Goal: Information Seeking & Learning: Learn about a topic

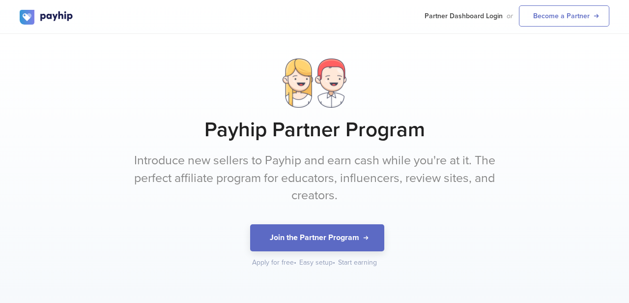
click at [309, 182] on p "Introduce new sellers to Payhip and earn cash while you're at it. The perfect a…" at bounding box center [314, 178] width 369 height 53
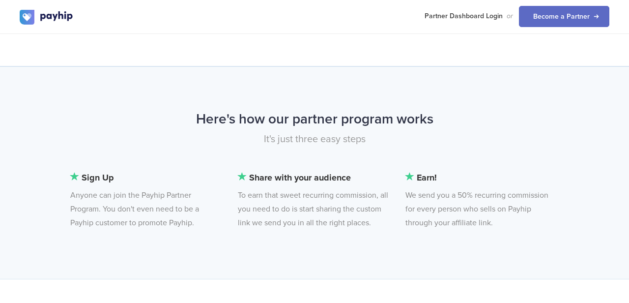
scroll to position [647, 0]
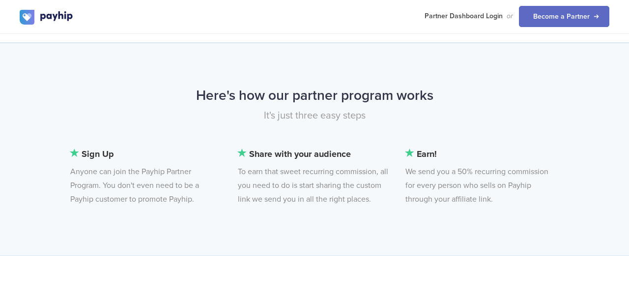
click at [176, 204] on li "Sign Up Anyone can join the Payhip Partner Program. You don't even need to be a…" at bounding box center [145, 176] width 151 height 59
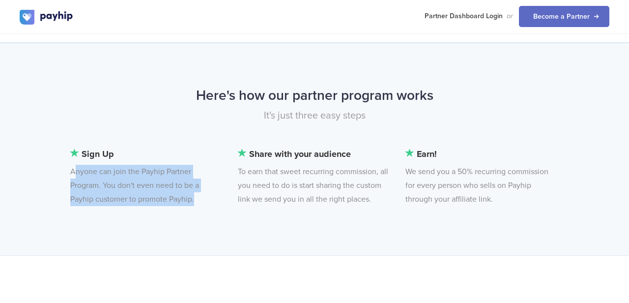
click at [176, 204] on li "Sign Up Anyone can join the Payhip Partner Program. You don't even need to be a…" at bounding box center [145, 176] width 151 height 59
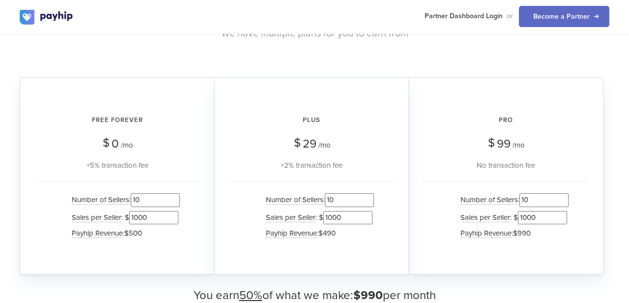
scroll to position [942, 0]
click at [157, 161] on div "+5% transaction fee" at bounding box center [117, 165] width 167 height 12
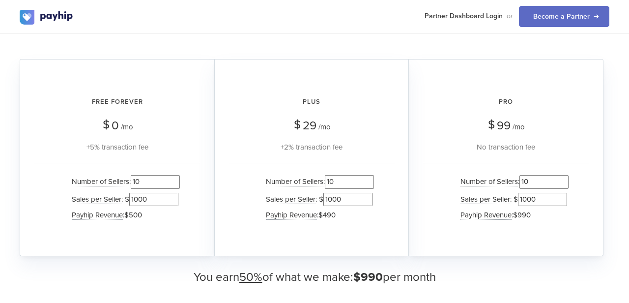
scroll to position [961, 0]
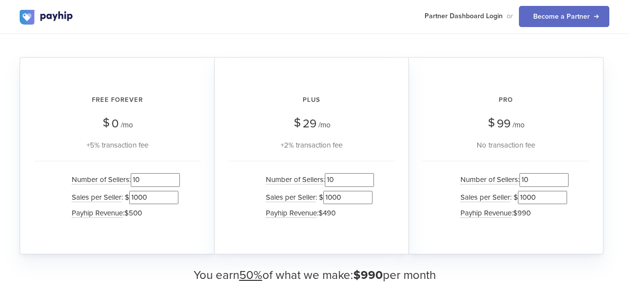
click at [158, 200] on input "1000" at bounding box center [153, 197] width 49 height 13
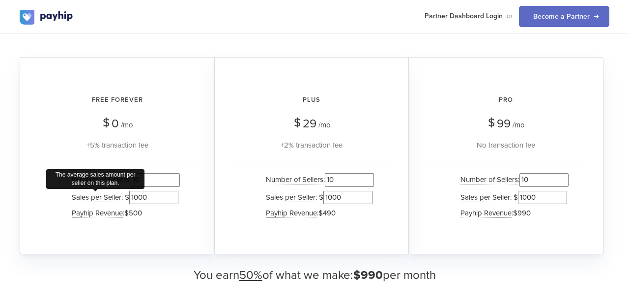
drag, startPoint x: 154, startPoint y: 195, endPoint x: 112, endPoint y: 194, distance: 42.3
click at [112, 194] on li "Sales per Seller The average sales amount per seller on this plan. : $ 1000" at bounding box center [123, 197] width 113 height 17
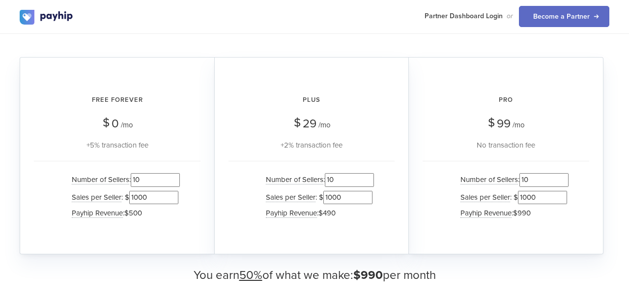
click at [201, 229] on div "Free Forever $ 0 /mo +5% transaction fee Number of Sellers : 10 Sales per Selle…" at bounding box center [117, 155] width 195 height 197
click at [346, 281] on h3 "You earn 50% of what we make: $990 per month" at bounding box center [315, 275] width 590 height 13
click at [405, 275] on h3 "You earn 50% of what we make: $990 per month" at bounding box center [315, 275] width 590 height 13
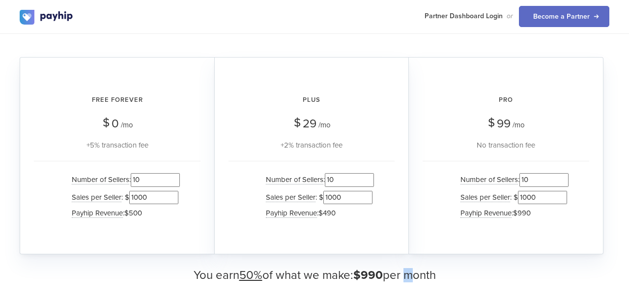
click at [405, 275] on h3 "You earn 50% of what we make: $990 per month" at bounding box center [315, 275] width 590 height 13
click at [174, 194] on input "1001" at bounding box center [153, 197] width 49 height 13
click at [174, 194] on input "1002" at bounding box center [153, 197] width 49 height 13
click at [174, 194] on input "1010" at bounding box center [153, 197] width 49 height 13
click at [174, 194] on input "1011" at bounding box center [153, 197] width 49 height 13
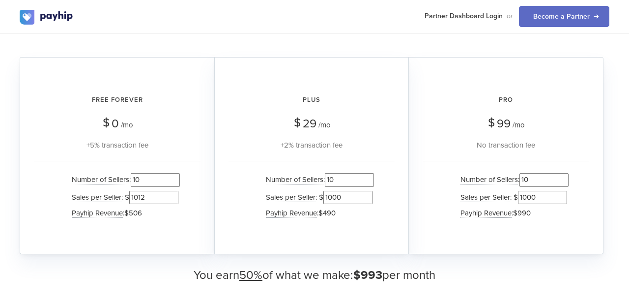
click at [174, 194] on input "1012" at bounding box center [153, 197] width 49 height 13
click at [174, 194] on input "1013" at bounding box center [153, 197] width 49 height 13
click at [174, 194] on input "1014" at bounding box center [153, 197] width 49 height 13
type input "1020"
click at [174, 194] on input "1020" at bounding box center [153, 197] width 49 height 13
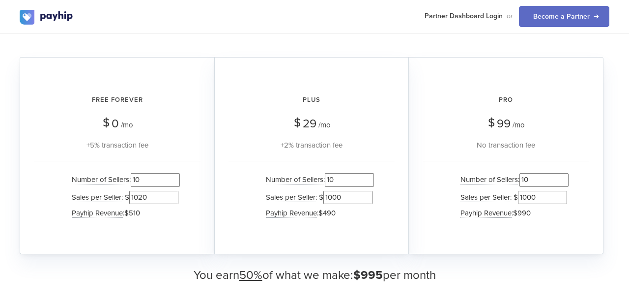
click at [152, 175] on input "10" at bounding box center [155, 179] width 49 height 13
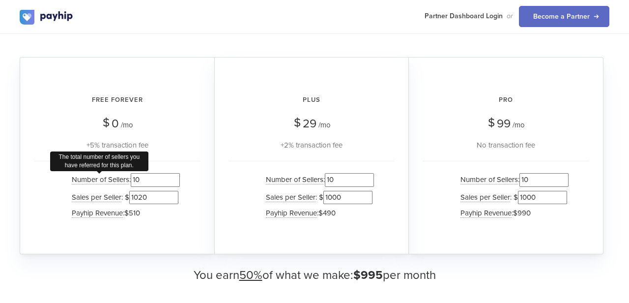
drag, startPoint x: 152, startPoint y: 175, endPoint x: 91, endPoint y: 178, distance: 60.5
click at [91, 178] on li "Number of Sellers The total number of sellers you have referred for this plan. …" at bounding box center [123, 179] width 113 height 17
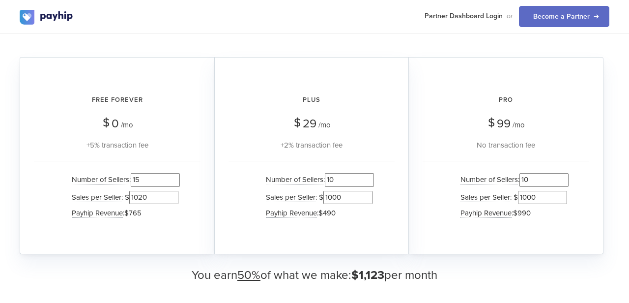
type input "15"
click at [168, 199] on input "1019" at bounding box center [153, 197] width 49 height 13
click at [160, 198] on input "1019" at bounding box center [153, 197] width 49 height 13
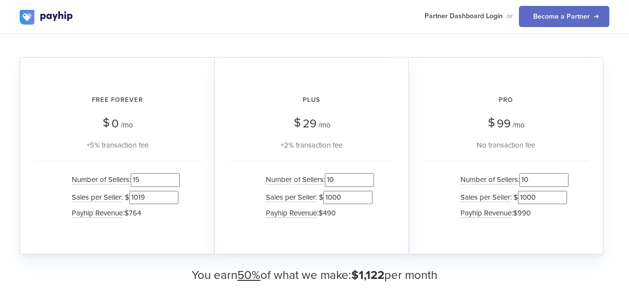
click at [160, 198] on input "1019" at bounding box center [153, 197] width 49 height 13
click at [145, 178] on input "15" at bounding box center [155, 179] width 49 height 13
drag, startPoint x: 151, startPoint y: 199, endPoint x: 104, endPoint y: 196, distance: 46.8
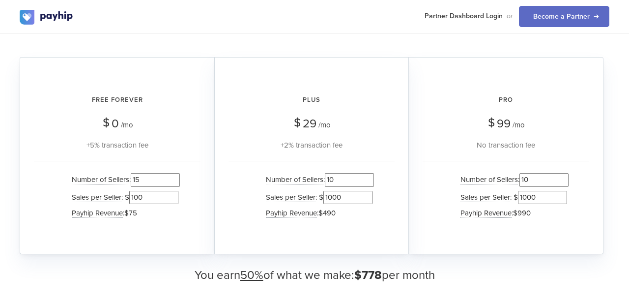
click at [104, 196] on li "Sales per Seller : $ 100" at bounding box center [123, 197] width 113 height 17
type input "50"
click at [151, 178] on input "15" at bounding box center [155, 179] width 49 height 13
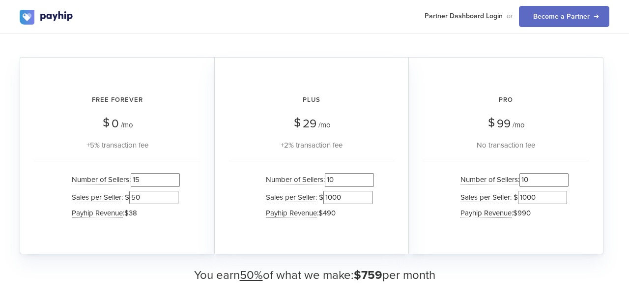
click at [151, 178] on input "15" at bounding box center [155, 179] width 49 height 13
